Goal: Task Accomplishment & Management: Manage account settings

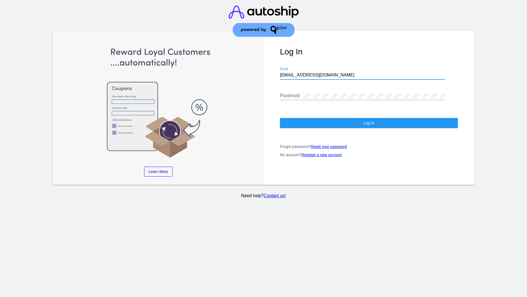
type input "jr@patternsinthecloud.com"
click at [369, 123] on span "Log In" at bounding box center [369, 123] width 11 height 4
